Goal: Check status: Check status

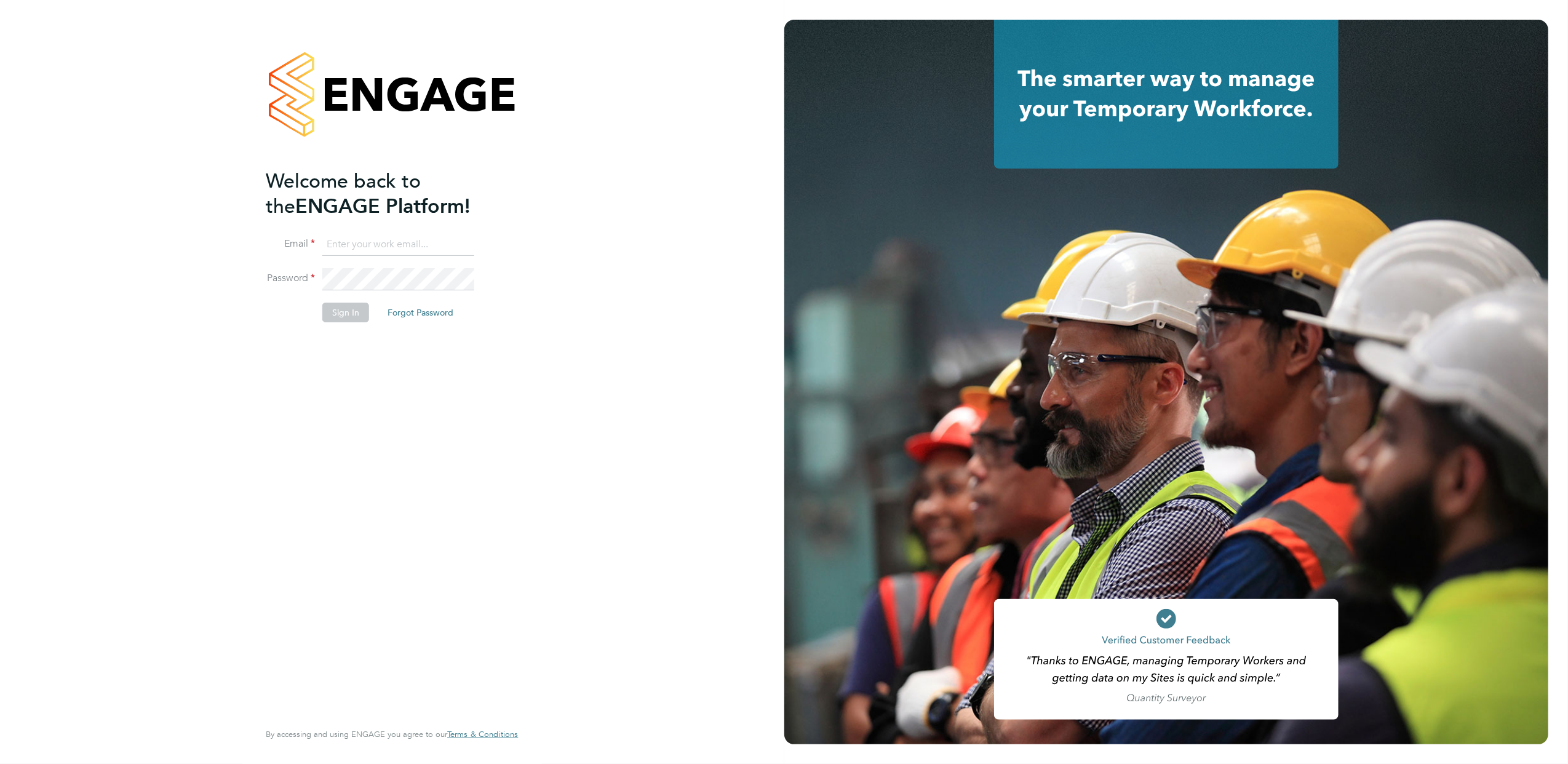
type input "[EMAIL_ADDRESS][DOMAIN_NAME]"
click at [335, 304] on button "Sign In" at bounding box center [345, 312] width 47 height 20
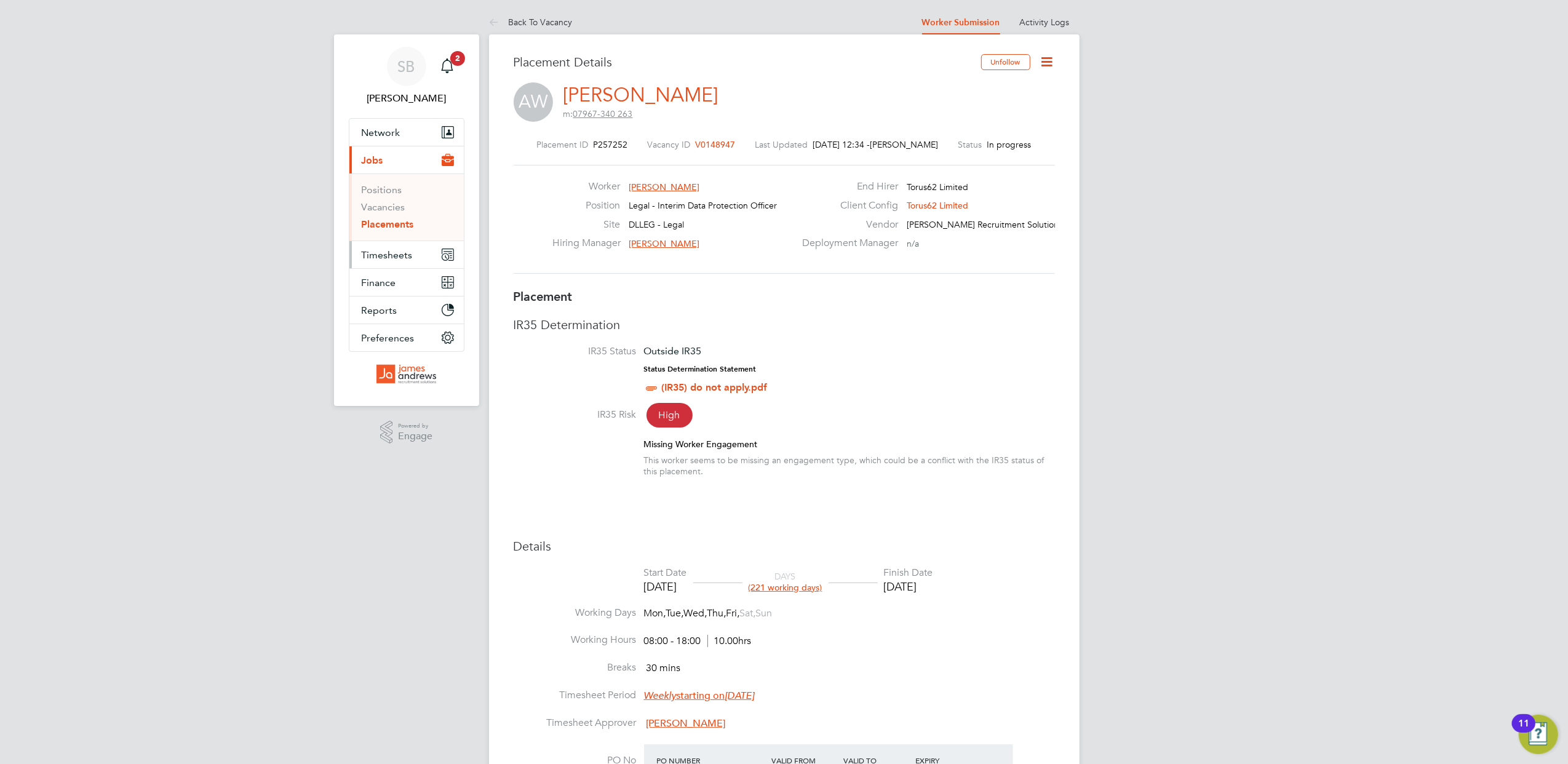
click at [387, 254] on span "Timesheets" at bounding box center [387, 254] width 51 height 11
click at [394, 216] on link "Timesheets" at bounding box center [387, 217] width 51 height 11
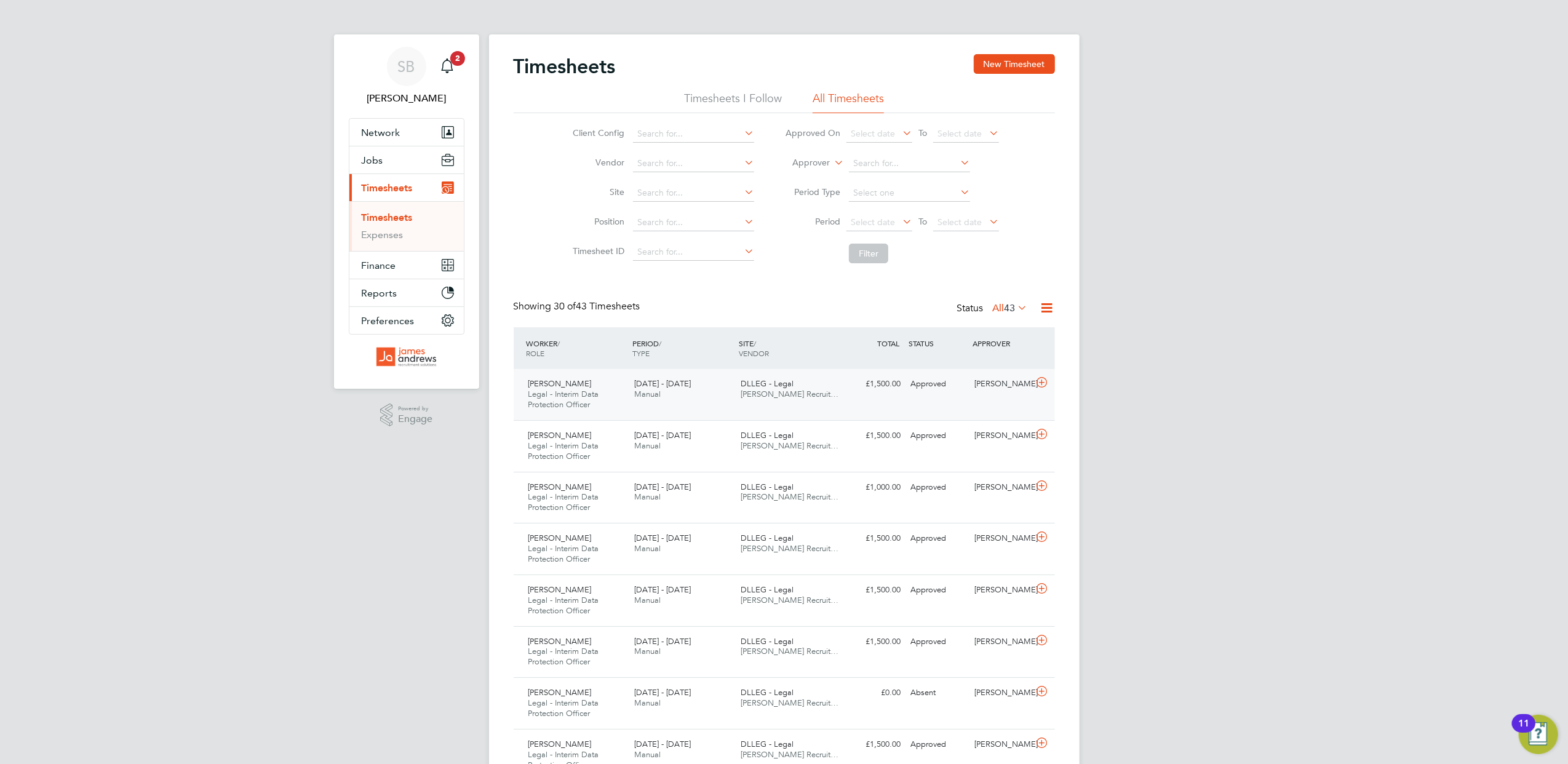
click at [914, 397] on div "Andrew Wisedale Legal - Interim Data Protection Officer 15 - 21 Sep 2025 15 - 2…" at bounding box center [784, 394] width 541 height 51
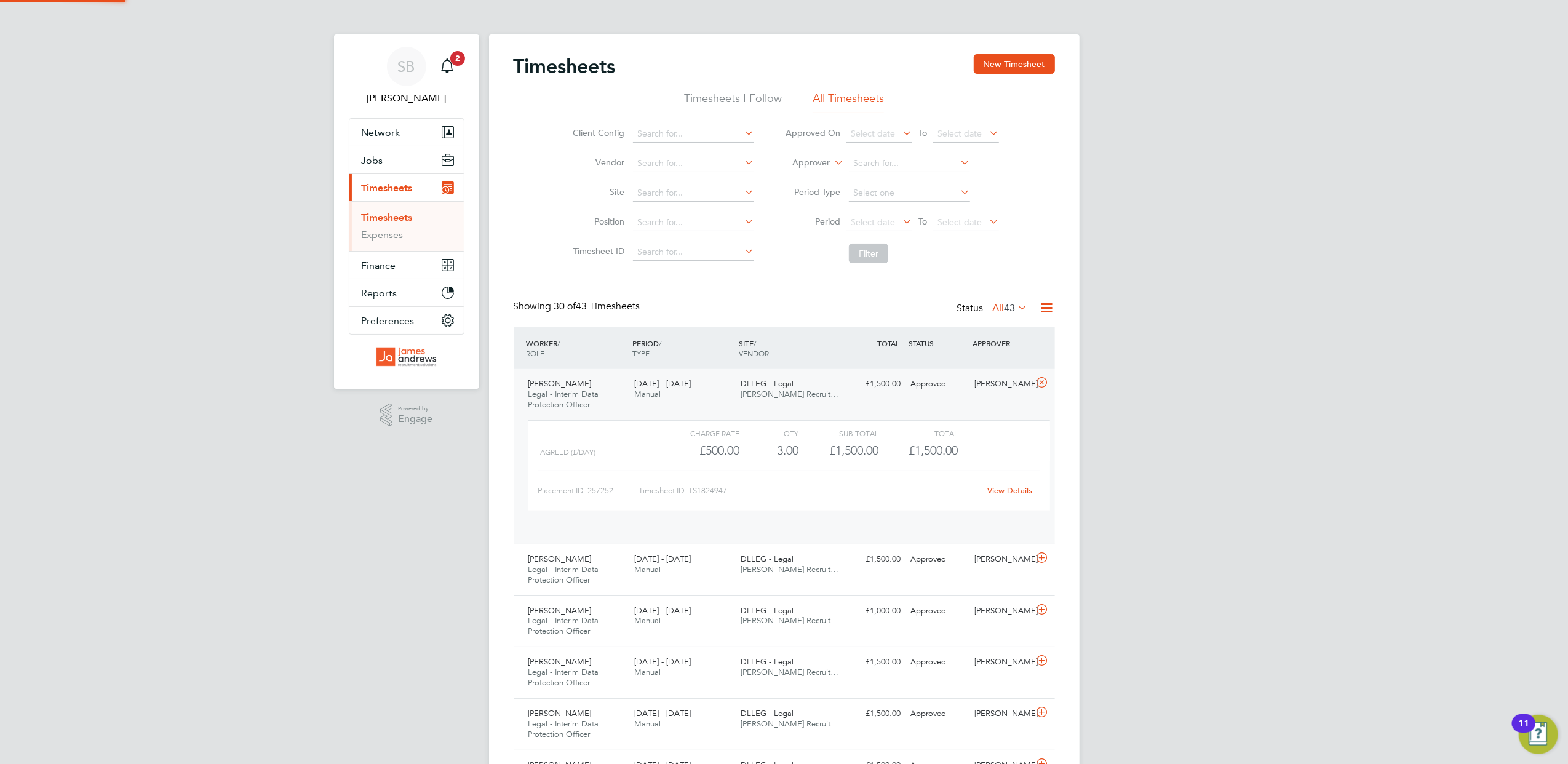
scroll to position [20, 119]
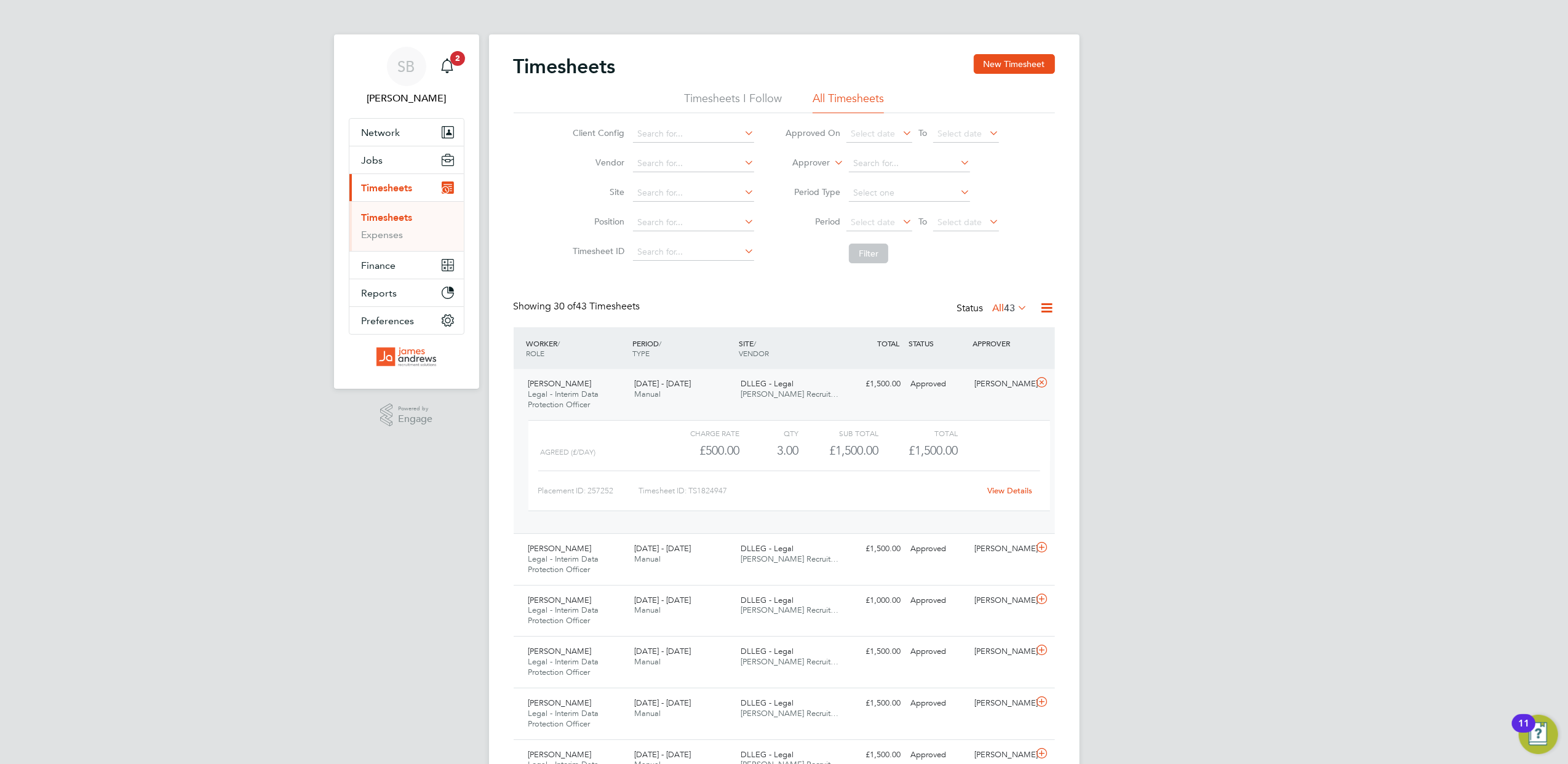
click at [1012, 494] on link "View Details" at bounding box center [1009, 490] width 45 height 11
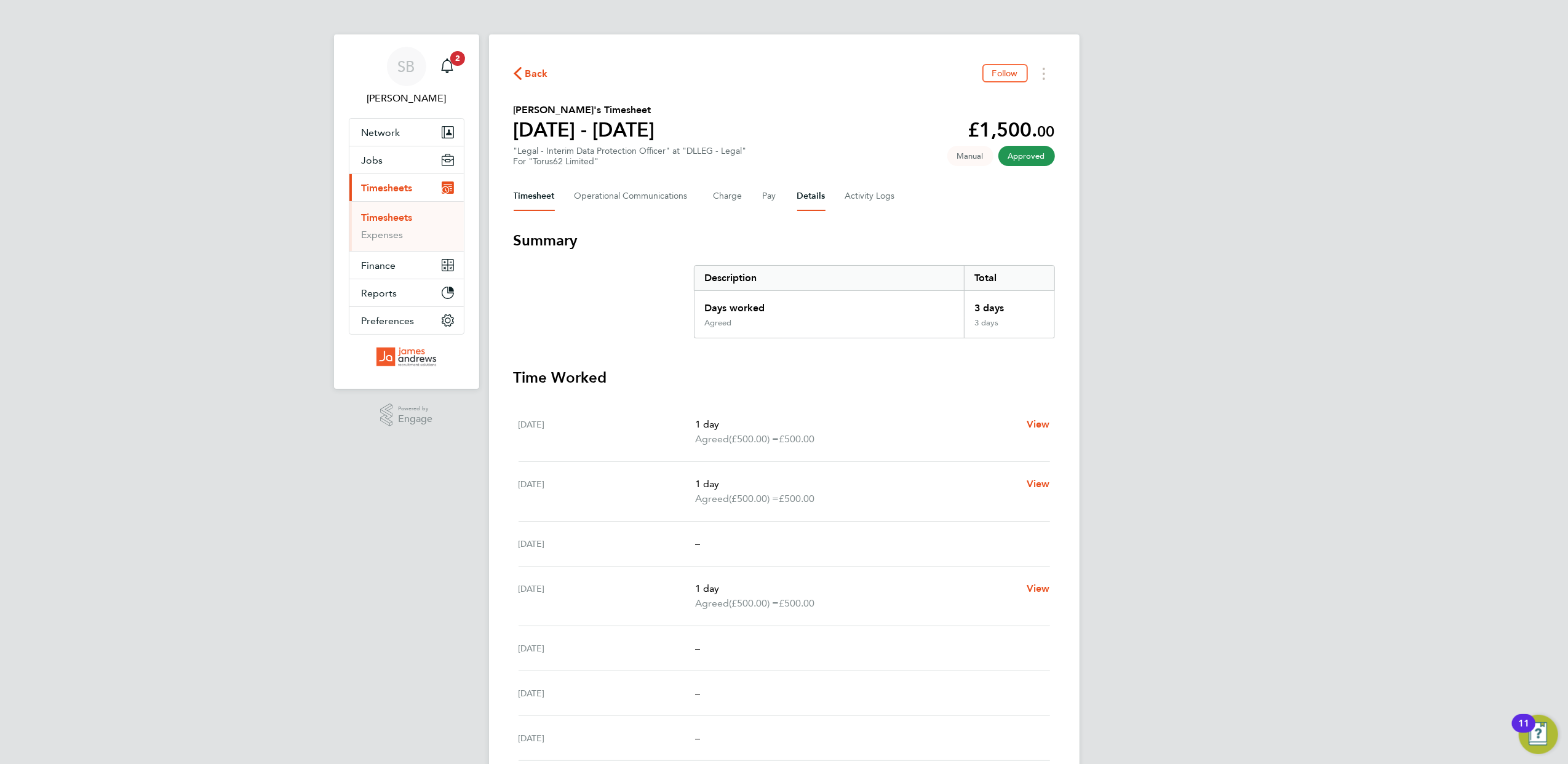
click at [807, 194] on button "Details" at bounding box center [811, 196] width 28 height 29
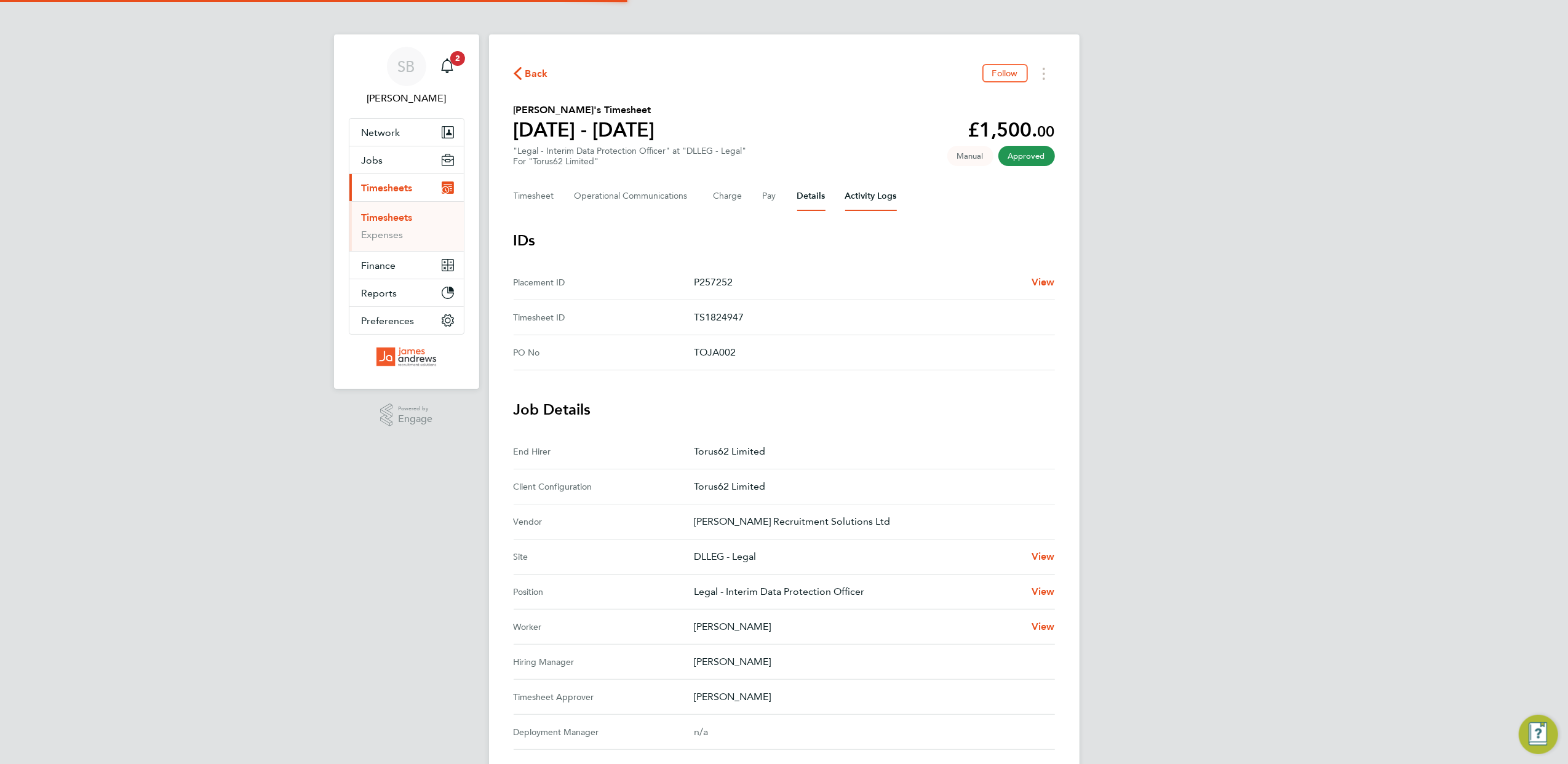
click at [871, 206] on Logs-tab "Activity Logs" at bounding box center [871, 196] width 52 height 29
